Goal: Transaction & Acquisition: Subscribe to service/newsletter

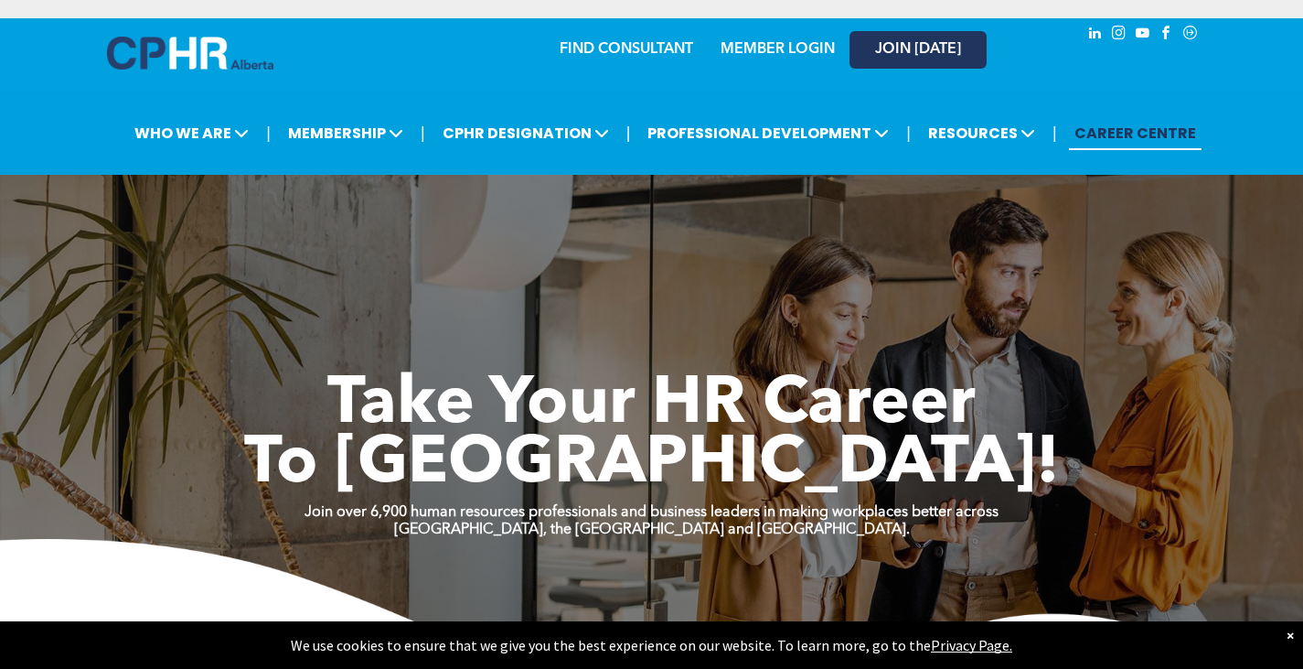
click at [888, 48] on span "JOIN [DATE]" at bounding box center [918, 49] width 86 height 17
click at [899, 45] on span "JOIN [DATE]" at bounding box center [918, 49] width 86 height 17
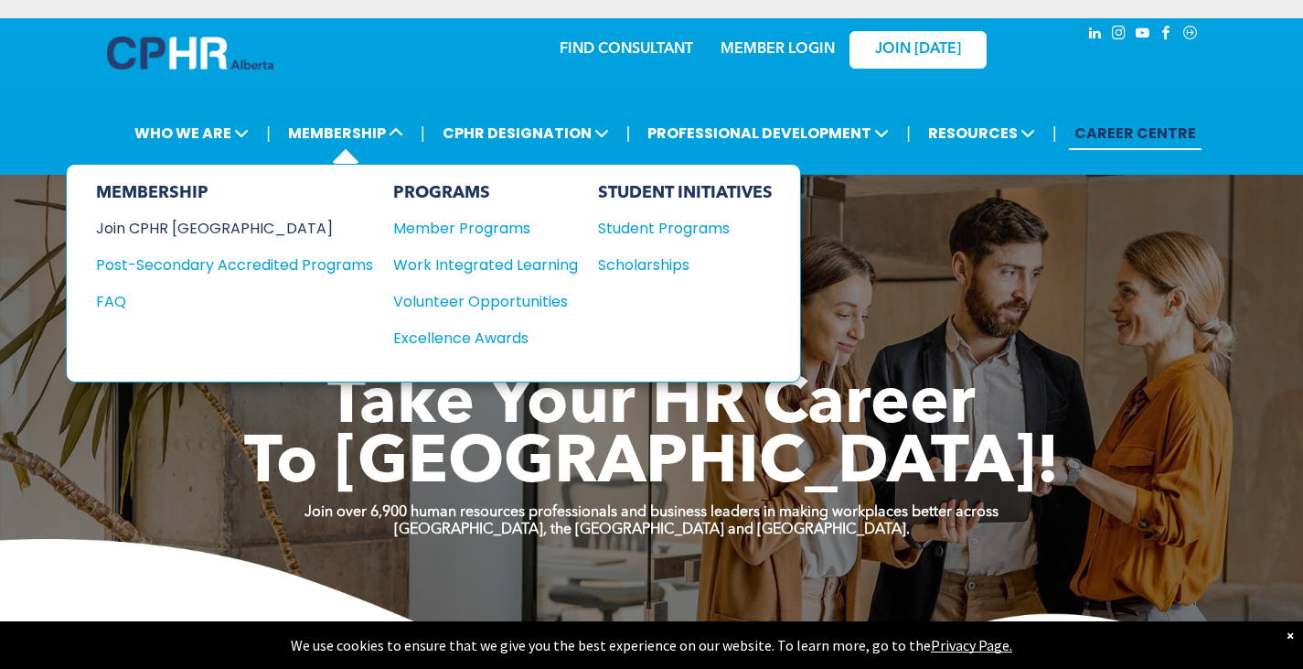
click at [196, 226] on div "Join CPHR [GEOGRAPHIC_DATA]" at bounding box center [221, 228] width 250 height 23
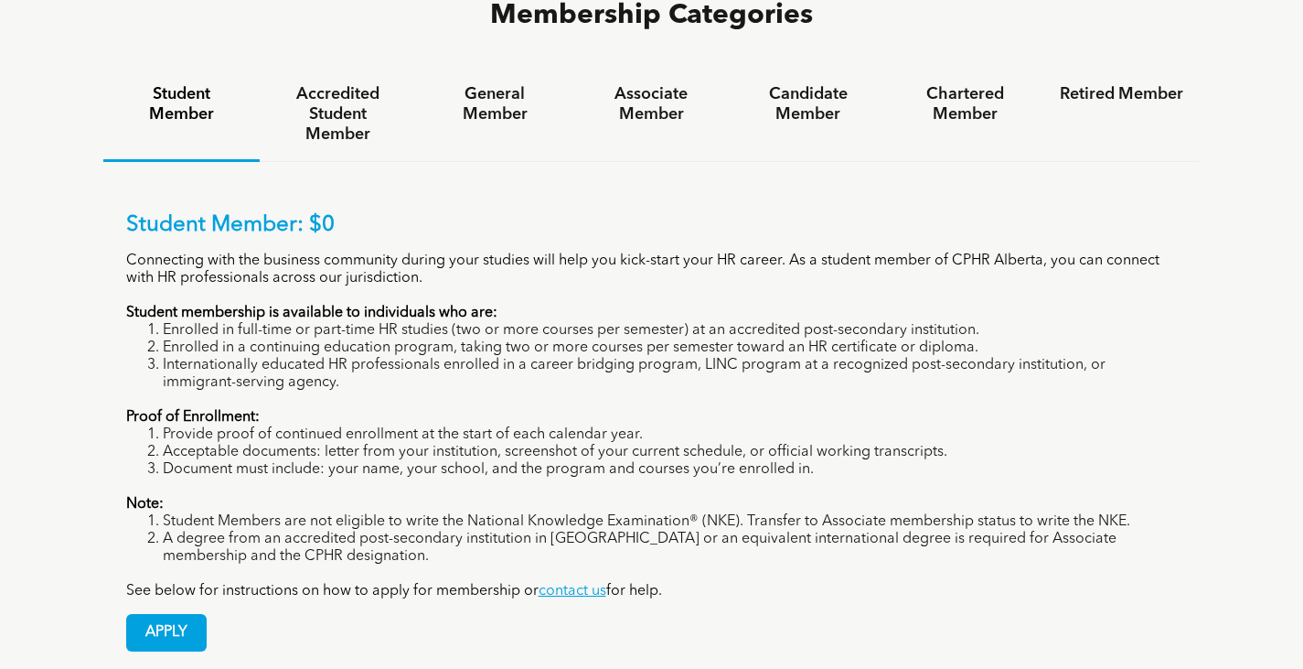
scroll to position [1280, 0]
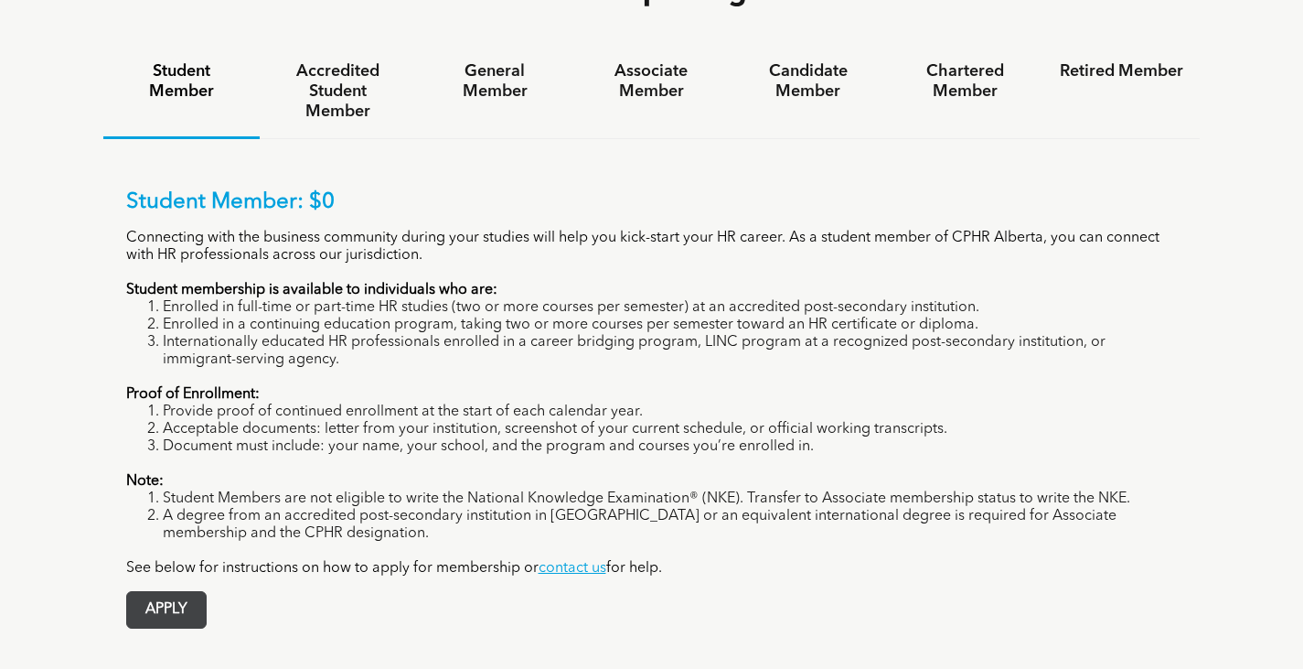
click at [148, 592] on span "APPLY" at bounding box center [166, 610] width 79 height 36
